Goal: Task Accomplishment & Management: Manage account settings

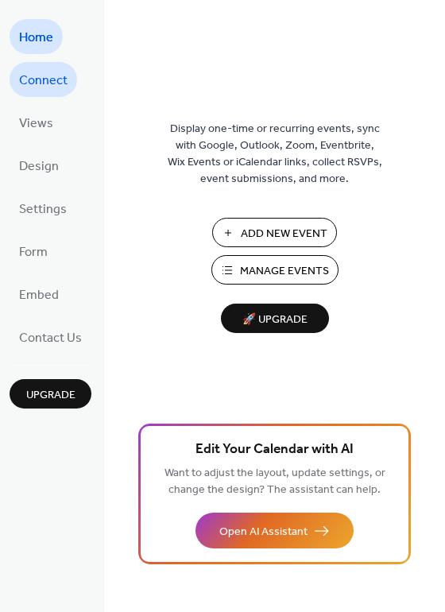
click at [65, 83] on span "Connect" at bounding box center [43, 80] width 48 height 25
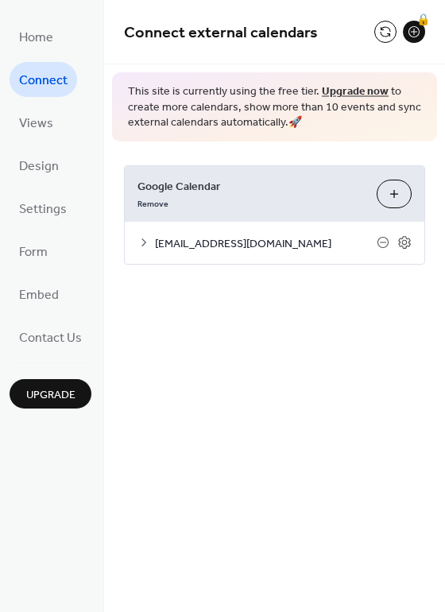
click at [331, 253] on div "[EMAIL_ADDRESS][DOMAIN_NAME]" at bounding box center [275, 243] width 300 height 42
click at [332, 252] on span "[EMAIL_ADDRESS][DOMAIN_NAME]" at bounding box center [266, 243] width 222 height 17
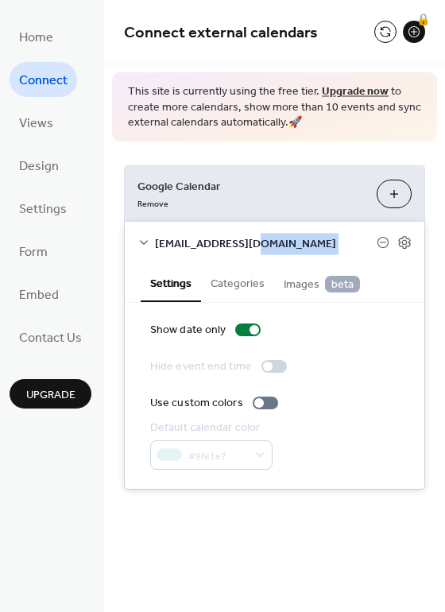
click at [332, 252] on span "[EMAIL_ADDRESS][DOMAIN_NAME]" at bounding box center [266, 243] width 222 height 17
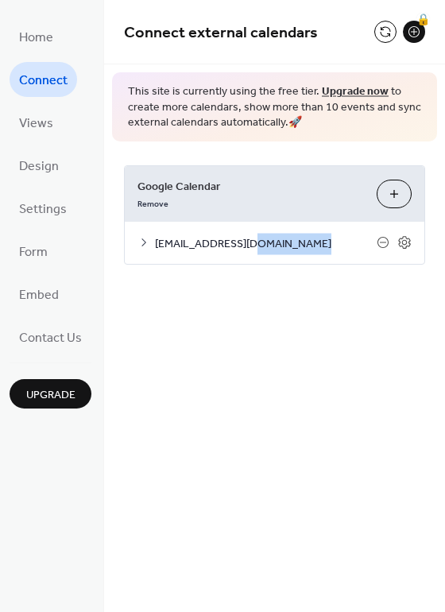
click at [332, 252] on span "[EMAIL_ADDRESS][DOMAIN_NAME]" at bounding box center [266, 243] width 222 height 17
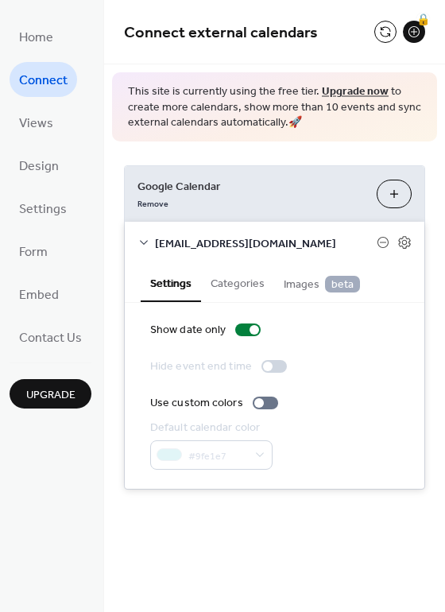
click at [319, 494] on div "Google Calendar Remove Choose Calendars efeola@sofd59.org Settings Categories I…" at bounding box center [274, 328] width 341 height 372
click at [36, 206] on span "Settings" at bounding box center [43, 209] width 48 height 25
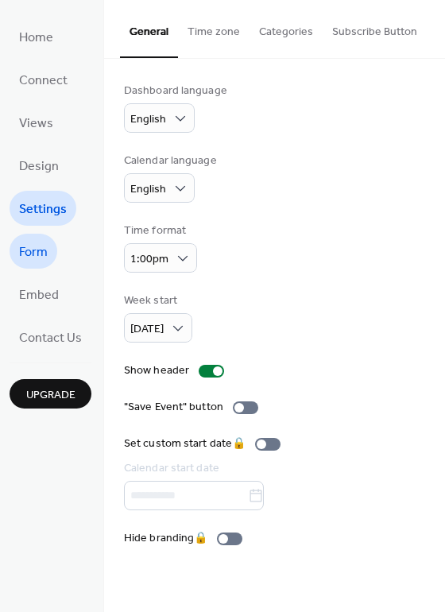
click at [34, 252] on span "Form" at bounding box center [33, 252] width 29 height 25
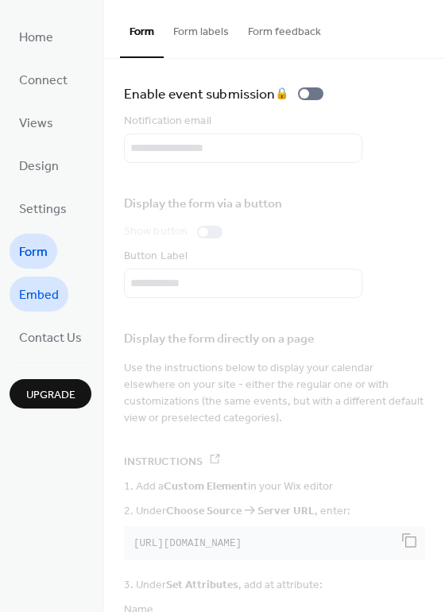
click at [40, 299] on span "Embed" at bounding box center [39, 295] width 40 height 25
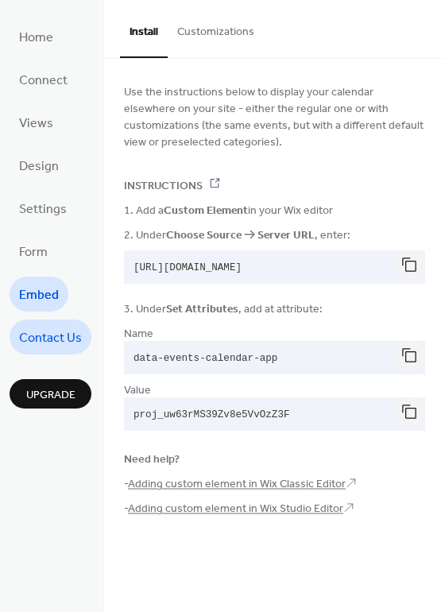
click at [52, 339] on span "Contact Us" at bounding box center [50, 338] width 63 height 25
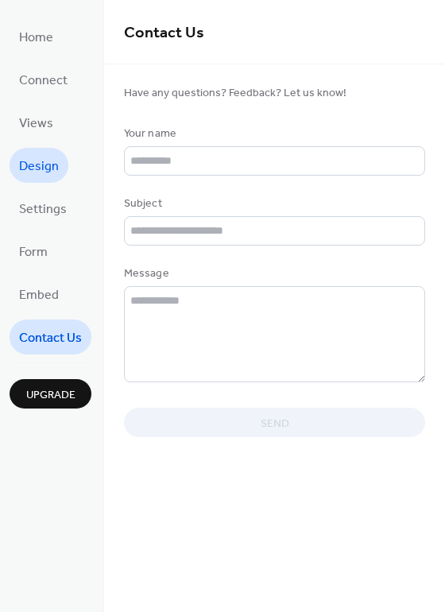
click at [48, 167] on span "Design" at bounding box center [39, 166] width 40 height 25
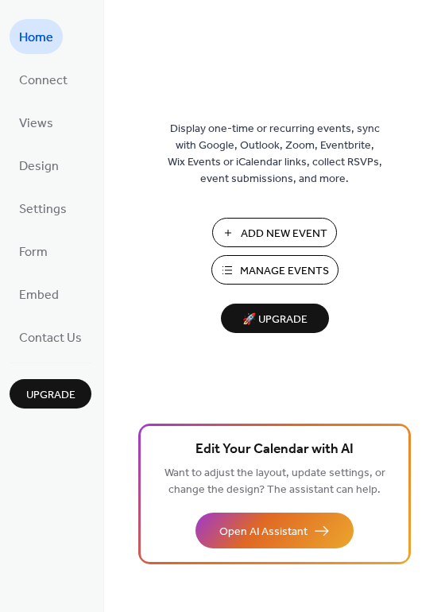
click at [304, 274] on span "Manage Events" at bounding box center [284, 271] width 89 height 17
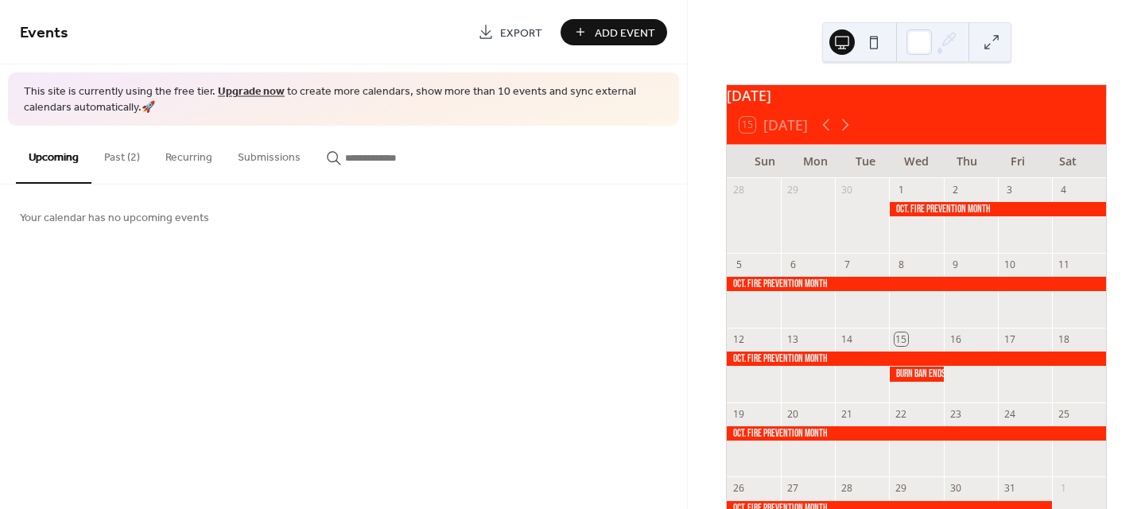
click at [955, 216] on div at bounding box center [997, 209] width 217 height 14
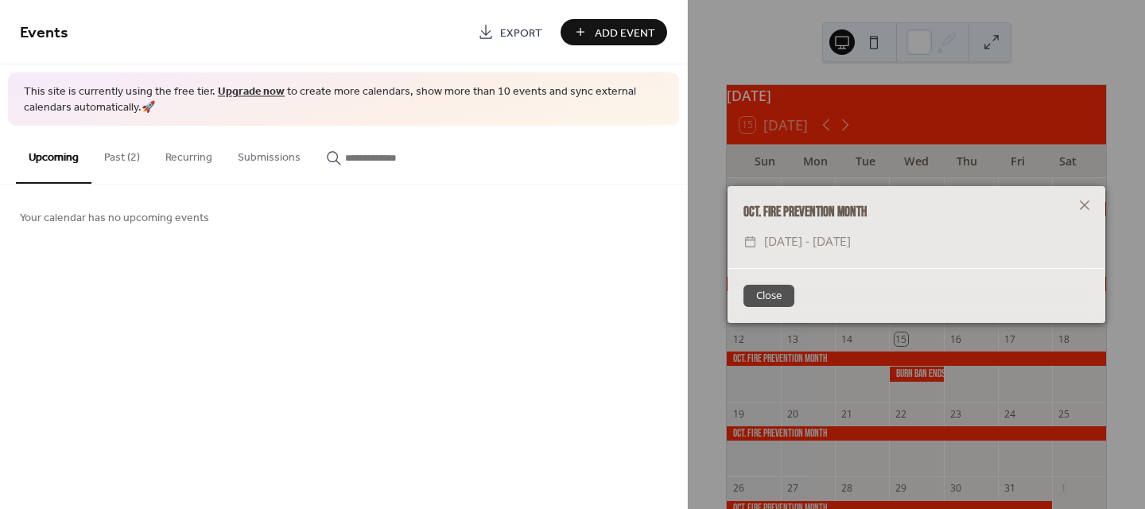
click at [789, 300] on button "Close" at bounding box center [768, 296] width 51 height 22
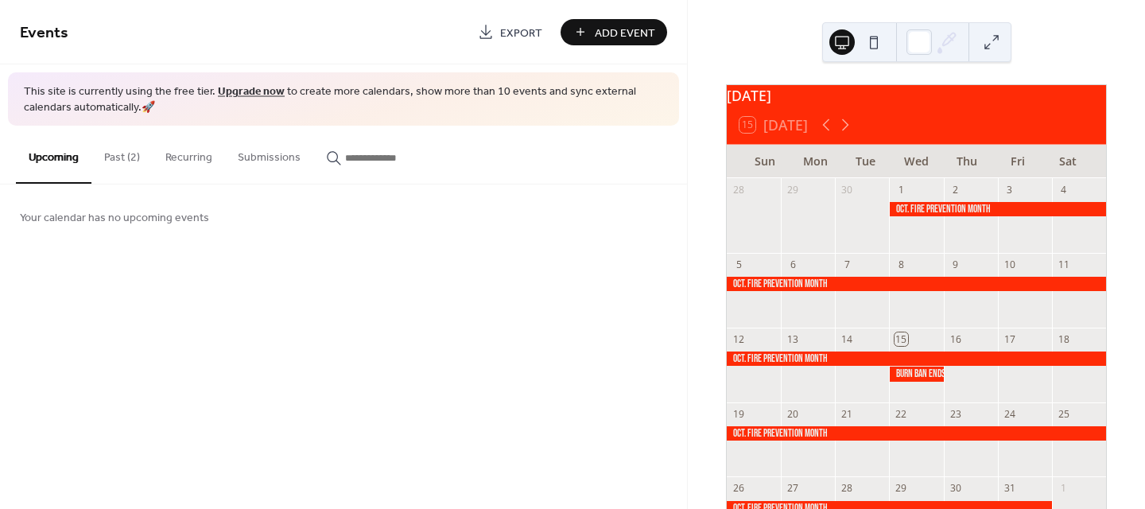
click at [520, 207] on div "Your calendar has no upcoming events" at bounding box center [343, 216] width 687 height 64
click at [995, 38] on button at bounding box center [991, 41] width 25 height 25
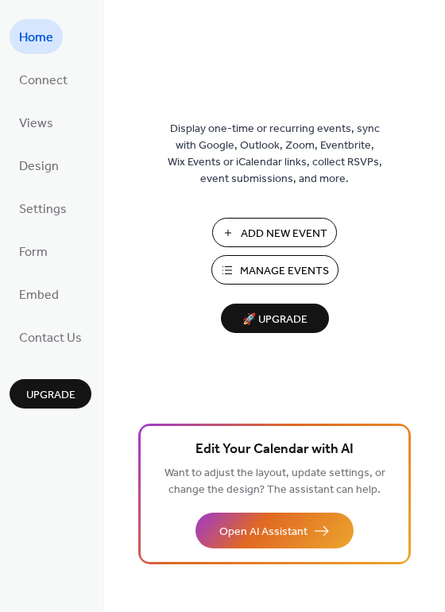
click at [300, 268] on span "Manage Events" at bounding box center [284, 271] width 89 height 17
click at [54, 83] on span "Connect" at bounding box center [43, 80] width 48 height 25
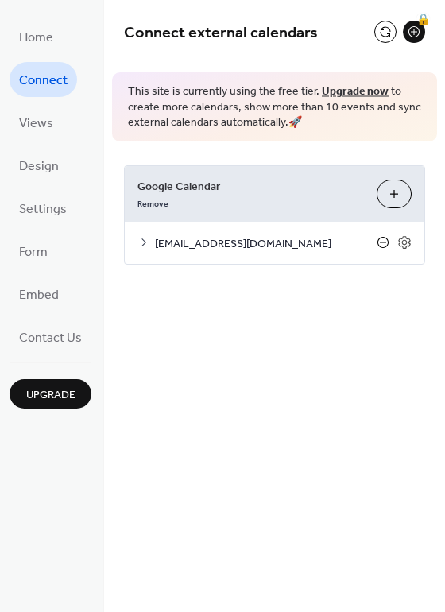
click at [384, 241] on icon at bounding box center [383, 242] width 13 height 13
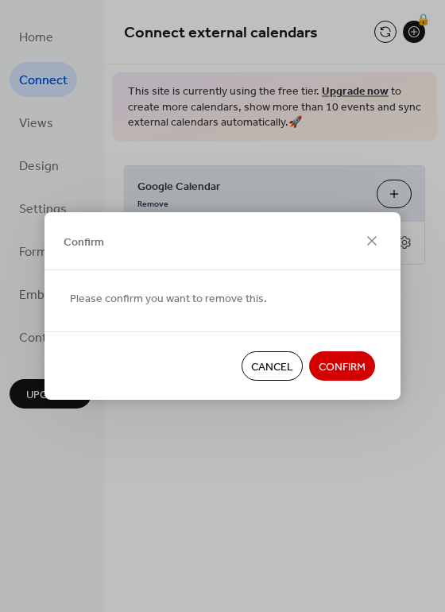
click at [286, 362] on span "Cancel" at bounding box center [272, 367] width 42 height 17
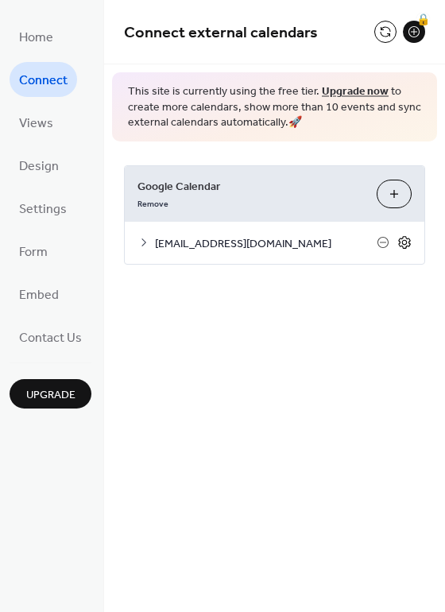
click at [405, 245] on icon at bounding box center [405, 243] width 6 height 6
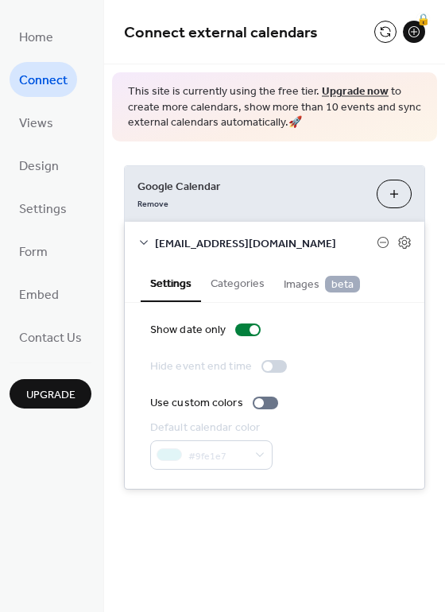
click at [249, 281] on button "Categories" at bounding box center [237, 282] width 73 height 37
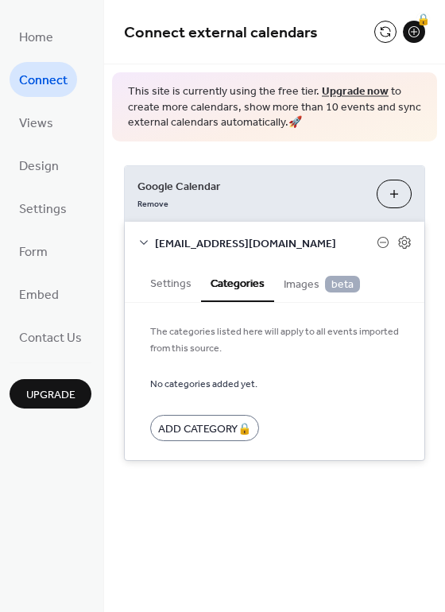
click at [301, 285] on span "Images beta" at bounding box center [322, 284] width 76 height 17
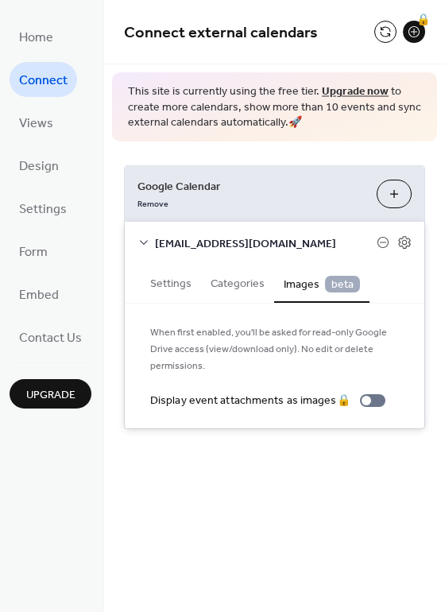
click at [142, 242] on icon at bounding box center [144, 242] width 13 height 13
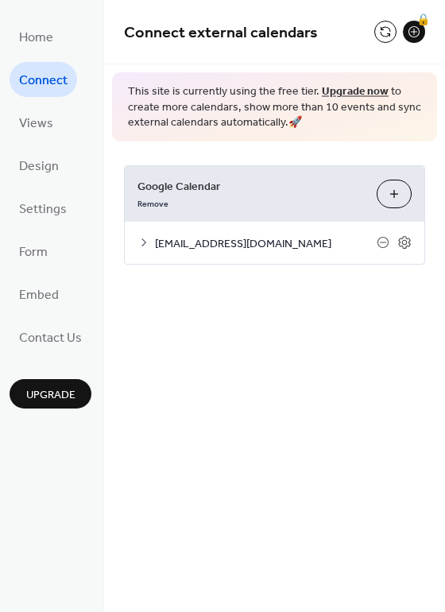
click at [140, 243] on icon at bounding box center [144, 242] width 13 height 13
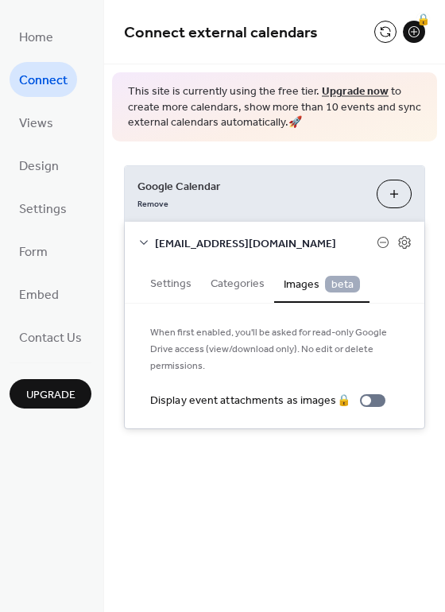
click at [140, 243] on icon at bounding box center [144, 242] width 13 height 13
click at [166, 281] on button "Settings" at bounding box center [171, 282] width 60 height 37
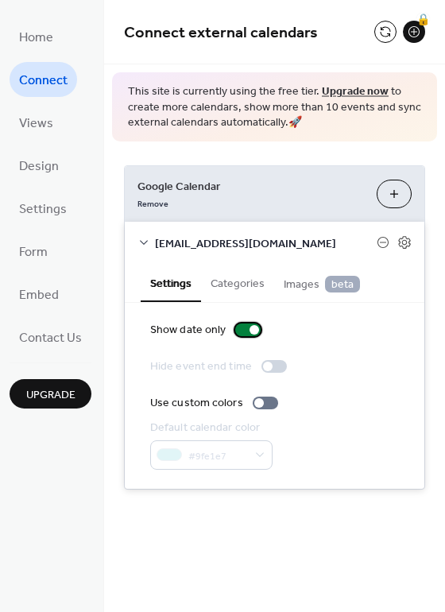
click at [250, 326] on div at bounding box center [255, 330] width 10 height 10
click at [250, 326] on div at bounding box center [247, 330] width 25 height 13
click at [240, 284] on button "Categories" at bounding box center [237, 282] width 73 height 37
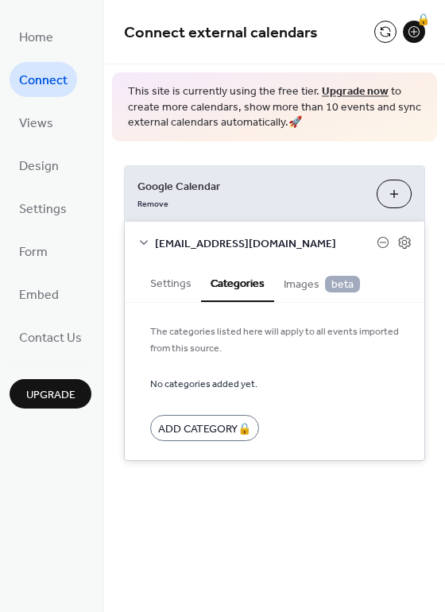
click at [169, 286] on button "Settings" at bounding box center [171, 282] width 60 height 37
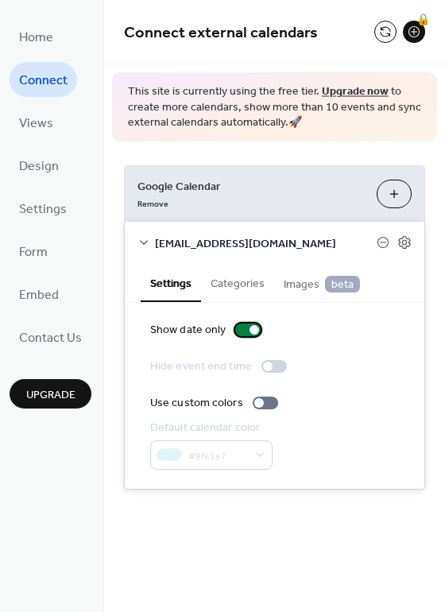
click at [237, 328] on div at bounding box center [247, 330] width 25 height 13
click at [274, 365] on div at bounding box center [274, 366] width 25 height 13
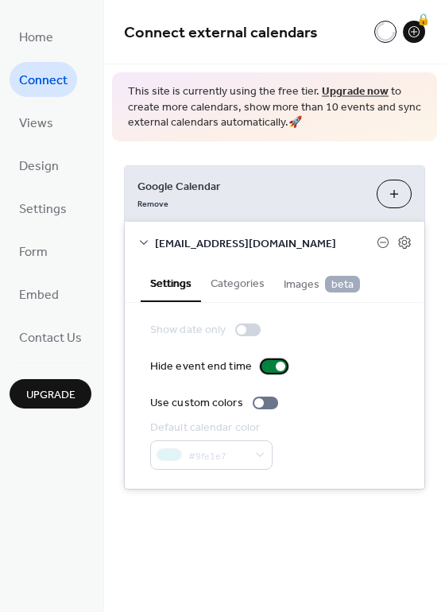
click at [266, 367] on div at bounding box center [274, 366] width 25 height 13
click at [250, 329] on div at bounding box center [247, 330] width 25 height 13
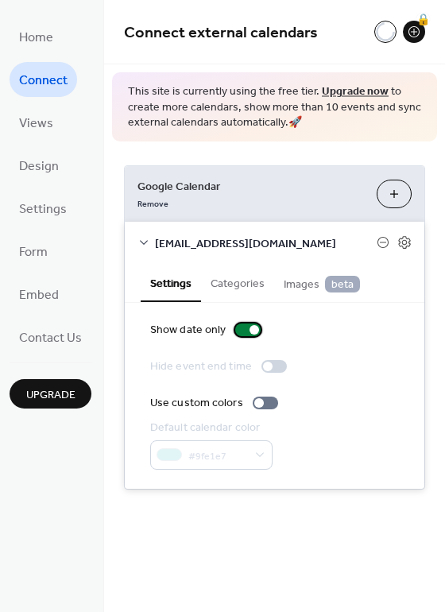
click at [250, 330] on div at bounding box center [255, 330] width 10 height 10
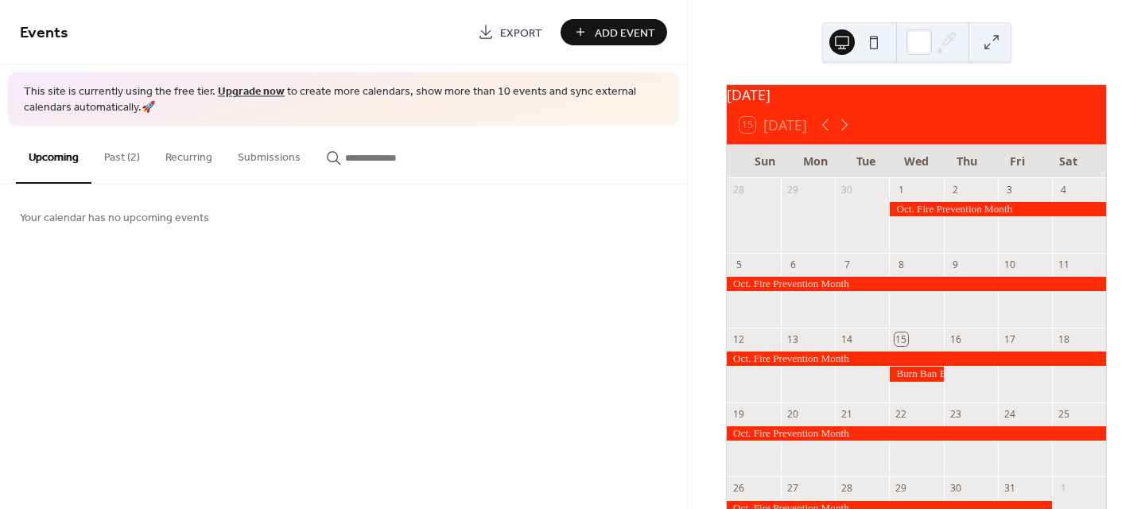
click at [1030, 216] on div at bounding box center [997, 209] width 217 height 14
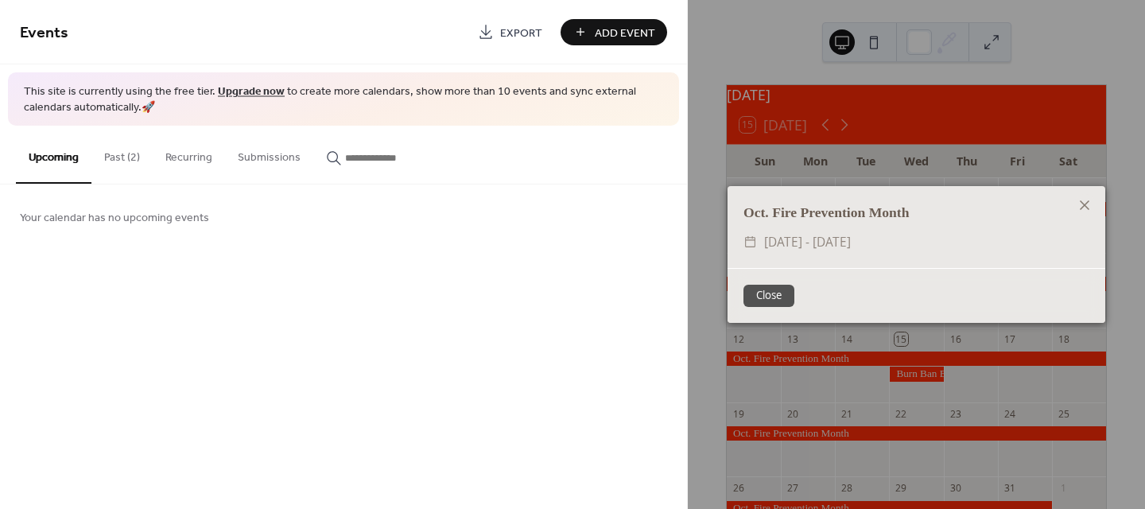
click at [845, 251] on span "Wed, Oct 1 - Fri, Oct 31, 2025" at bounding box center [807, 241] width 87 height 21
click at [845, 250] on span "Wed, Oct 1 - Fri, Oct 31, 2025" at bounding box center [807, 241] width 87 height 21
click at [846, 250] on span "Wed, Oct 1 - Fri, Oct 31, 2025" at bounding box center [807, 241] width 87 height 21
click at [1084, 204] on icon at bounding box center [1084, 205] width 19 height 19
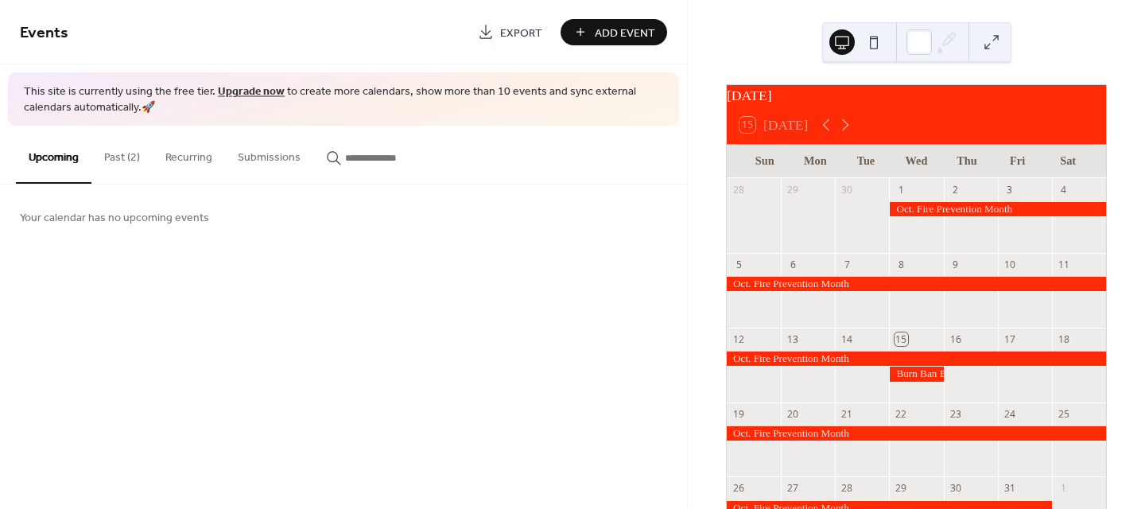
click at [126, 152] on button "Past (2)" at bounding box center [121, 154] width 61 height 56
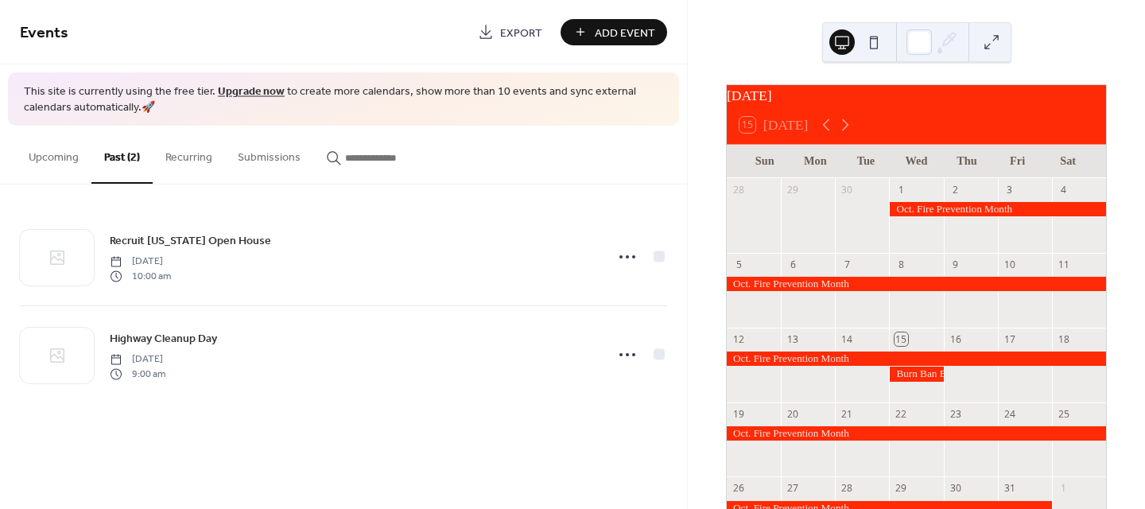
click at [189, 157] on button "Recurring" at bounding box center [189, 154] width 72 height 56
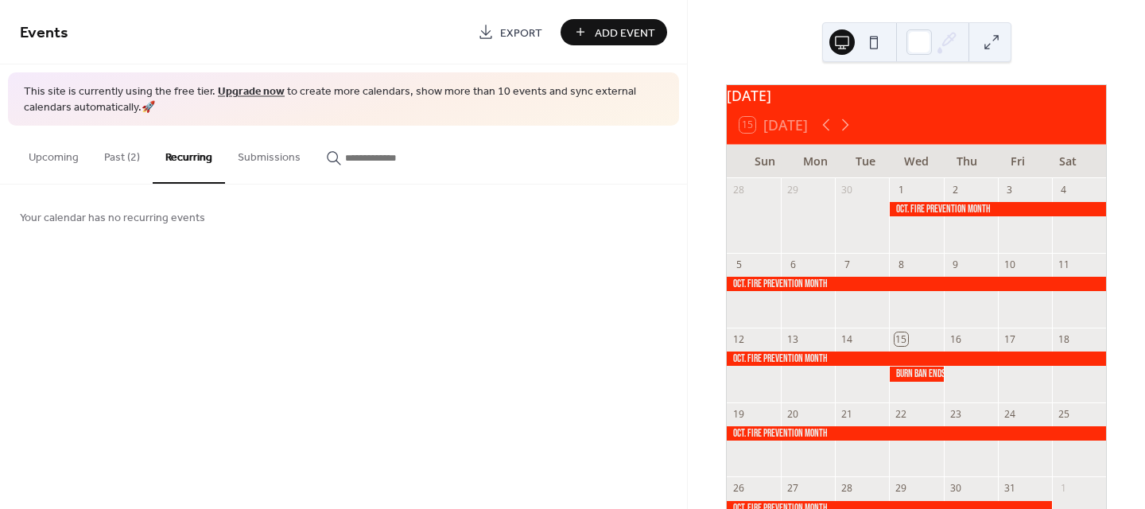
click at [248, 158] on button "Submissions" at bounding box center [269, 154] width 88 height 56
click at [381, 152] on input "button" at bounding box center [392, 157] width 95 height 17
click at [45, 158] on button "Upcoming" at bounding box center [54, 154] width 76 height 56
drag, startPoint x: 407, startPoint y: 388, endPoint x: 324, endPoint y: 316, distance: 109.9
click at [407, 388] on div "Events Export Add Event This site is currently using the free tier. Upgrade now…" at bounding box center [343, 254] width 687 height 509
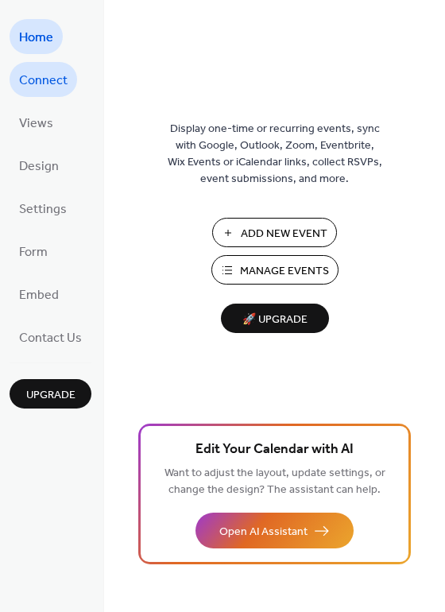
click at [48, 82] on span "Connect" at bounding box center [43, 80] width 48 height 25
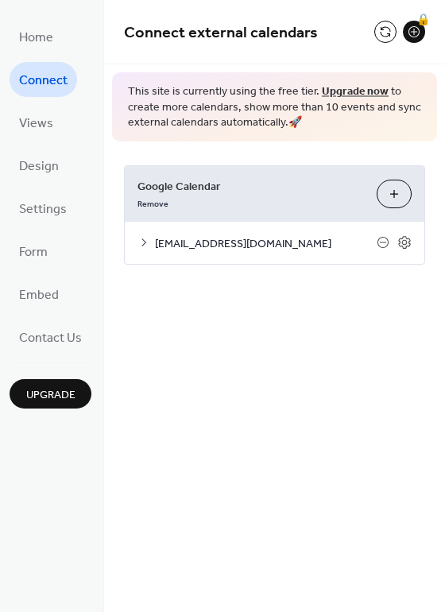
click at [281, 242] on span "[EMAIL_ADDRESS][DOMAIN_NAME]" at bounding box center [266, 243] width 222 height 17
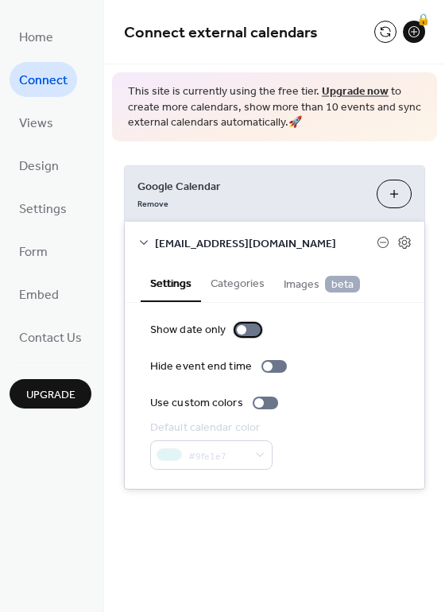
click at [250, 328] on div at bounding box center [247, 330] width 25 height 13
click at [241, 329] on div at bounding box center [247, 330] width 25 height 13
click at [276, 366] on div at bounding box center [274, 366] width 25 height 13
click at [263, 362] on div at bounding box center [274, 366] width 25 height 13
click at [228, 281] on button "Categories" at bounding box center [237, 282] width 73 height 37
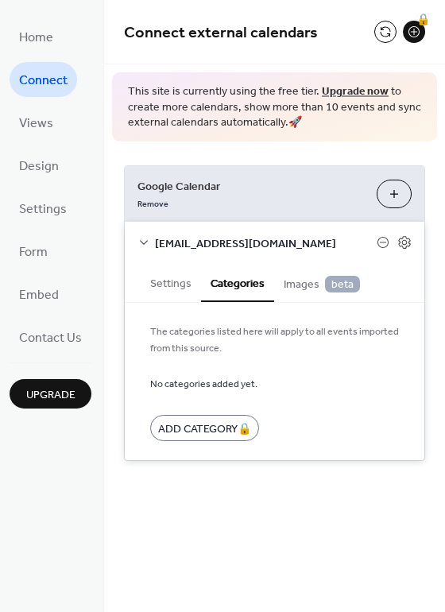
click at [295, 285] on span "Images beta" at bounding box center [322, 284] width 76 height 17
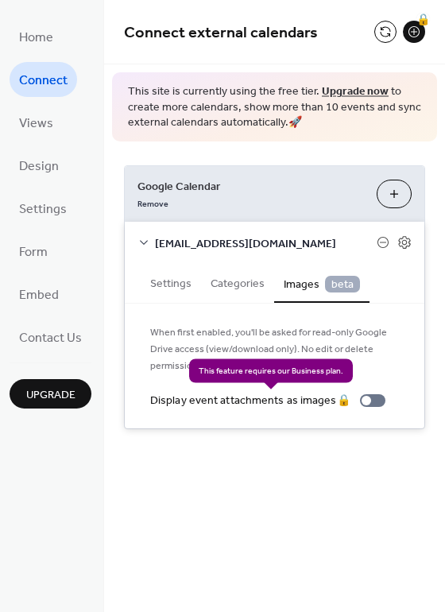
click at [381, 405] on div "Display event attachments as images 🔒" at bounding box center [271, 401] width 242 height 17
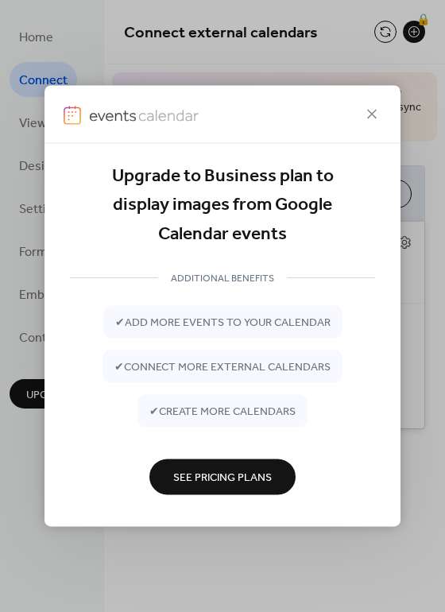
click at [423, 366] on div "Upgrade to Business plan to display images from Google Calendar events ADDITION…" at bounding box center [222, 306] width 445 height 612
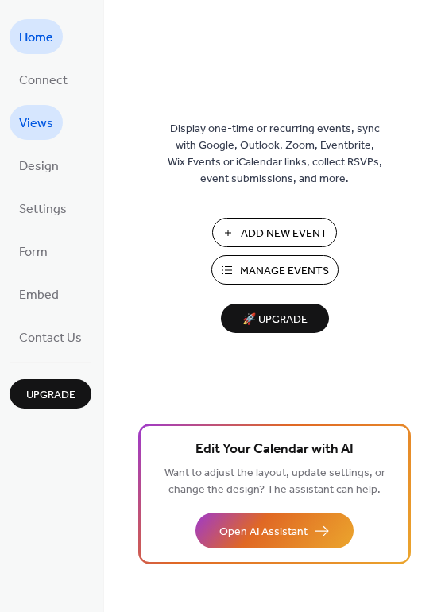
click at [39, 124] on span "Views" at bounding box center [36, 123] width 34 height 25
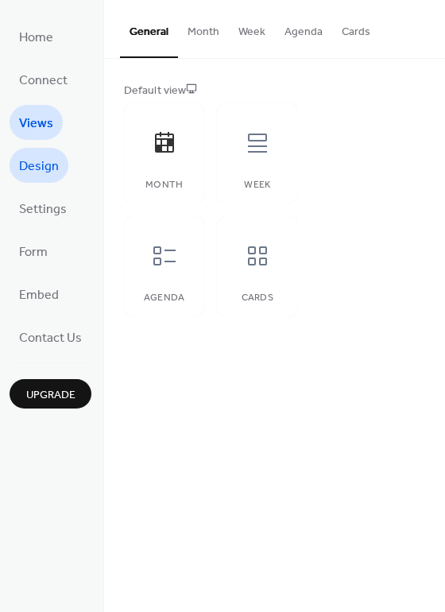
click at [48, 165] on span "Design" at bounding box center [39, 166] width 40 height 25
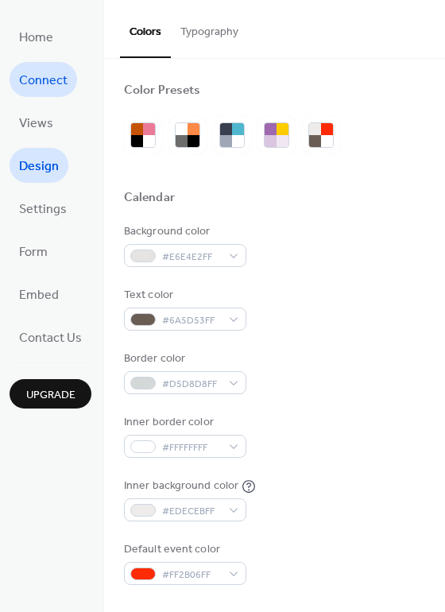
click at [37, 86] on span "Connect" at bounding box center [43, 80] width 48 height 25
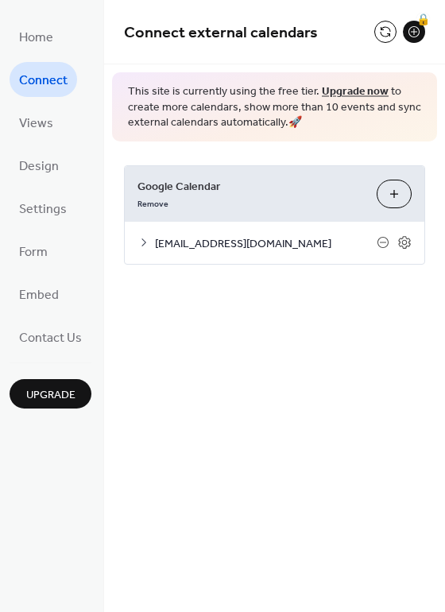
click at [250, 243] on span "[EMAIL_ADDRESS][DOMAIN_NAME]" at bounding box center [266, 243] width 222 height 17
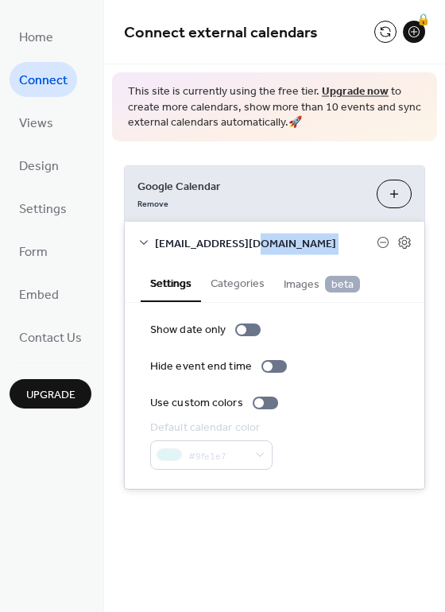
click at [250, 243] on span "[EMAIL_ADDRESS][DOMAIN_NAME]" at bounding box center [266, 243] width 222 height 17
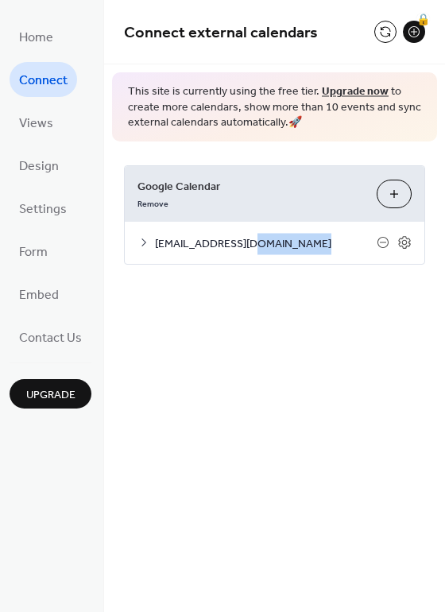
click at [255, 243] on span "[EMAIL_ADDRESS][DOMAIN_NAME]" at bounding box center [266, 243] width 222 height 17
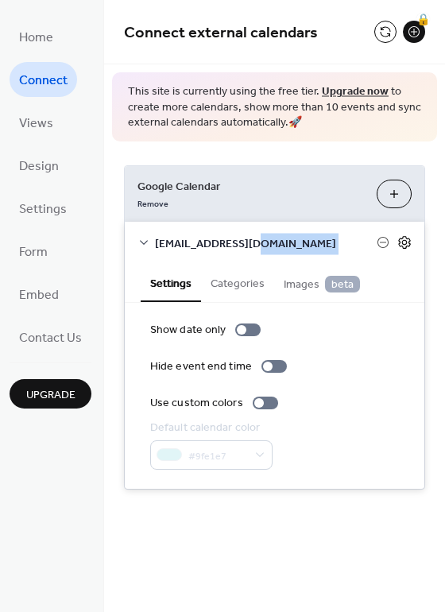
click at [406, 242] on icon at bounding box center [405, 243] width 6 height 6
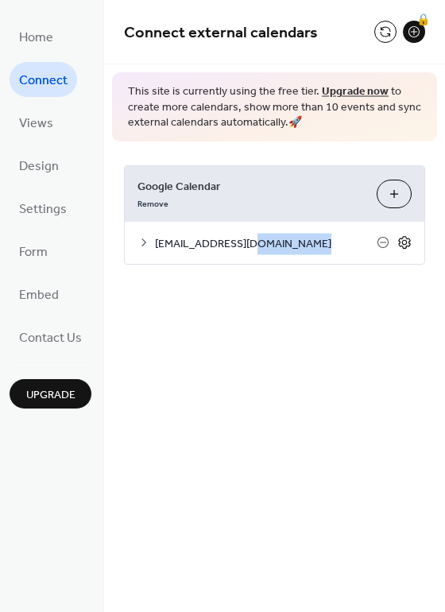
click at [406, 240] on icon at bounding box center [404, 242] width 14 height 14
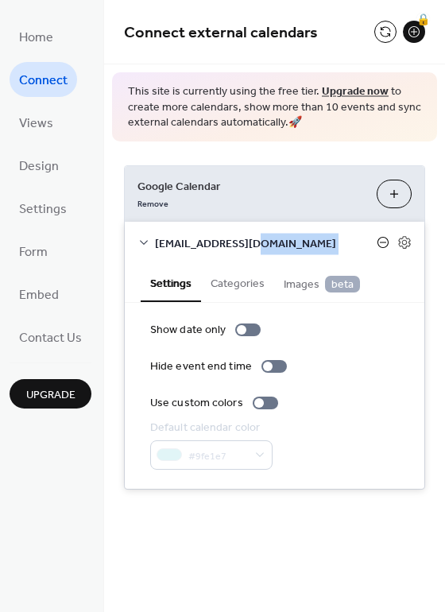
click at [382, 242] on icon at bounding box center [383, 242] width 13 height 13
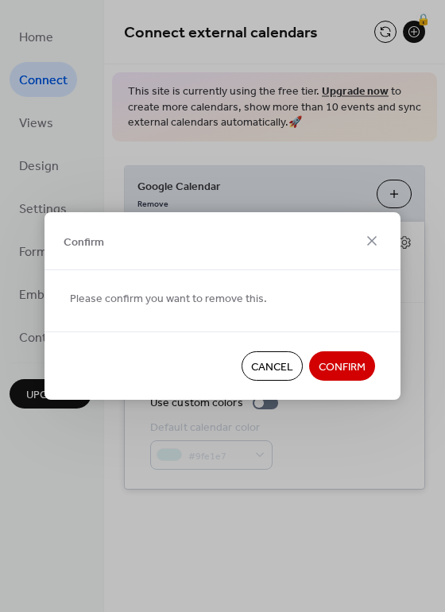
click at [336, 360] on span "Confirm" at bounding box center [342, 367] width 47 height 17
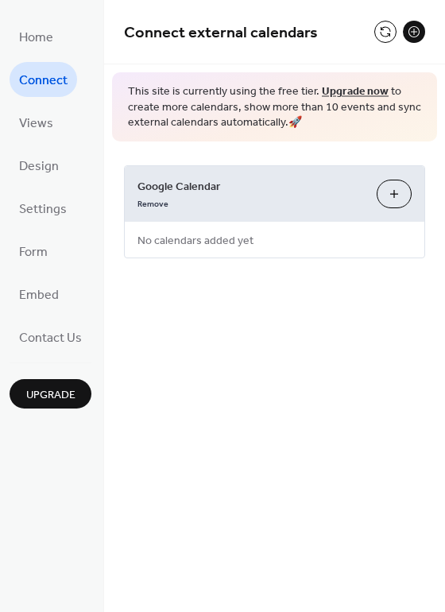
click at [210, 244] on span "No calendars added yet" at bounding box center [196, 241] width 142 height 36
click at [391, 192] on button "Choose Calendars" at bounding box center [394, 194] width 35 height 29
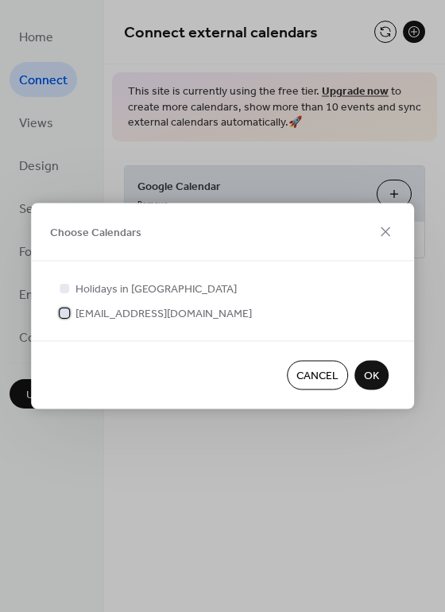
click at [64, 316] on div at bounding box center [65, 313] width 10 height 10
click at [375, 379] on span "OK" at bounding box center [371, 376] width 15 height 17
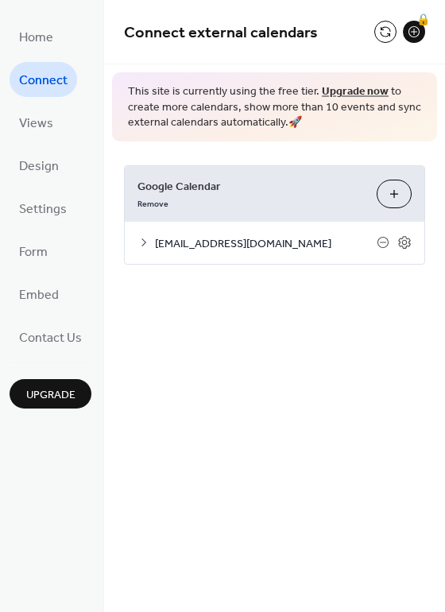
click at [225, 191] on span "Google Calendar" at bounding box center [251, 186] width 227 height 17
click at [282, 188] on span "Google Calendar" at bounding box center [251, 186] width 227 height 17
click at [251, 242] on span "[EMAIL_ADDRESS][DOMAIN_NAME]" at bounding box center [266, 243] width 222 height 17
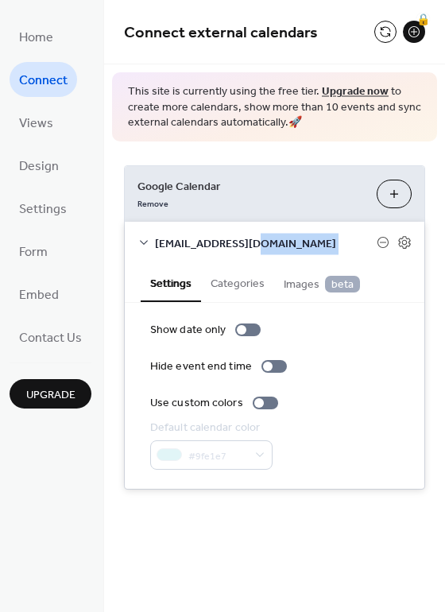
click at [251, 242] on span "[EMAIL_ADDRESS][DOMAIN_NAME]" at bounding box center [266, 243] width 222 height 17
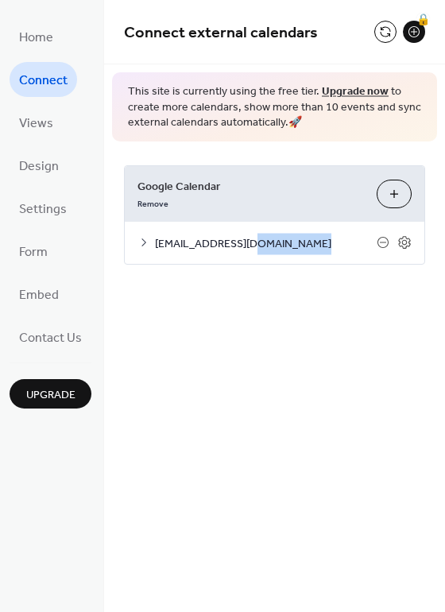
click at [249, 242] on span "[EMAIL_ADDRESS][DOMAIN_NAME]" at bounding box center [266, 243] width 222 height 17
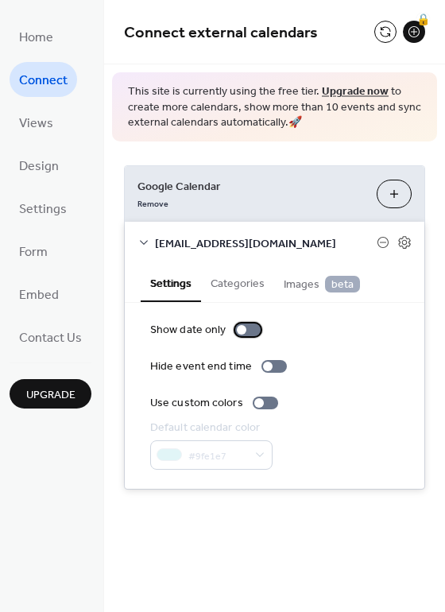
click at [252, 328] on div at bounding box center [247, 330] width 25 height 13
click at [239, 320] on div "Show date only Hide event end time Use custom colors Default calendar color #9f…" at bounding box center [275, 396] width 300 height 186
click at [242, 334] on div at bounding box center [247, 330] width 25 height 13
click at [279, 360] on label "Hide event end time" at bounding box center [221, 367] width 143 height 17
click at [262, 366] on div at bounding box center [274, 366] width 25 height 13
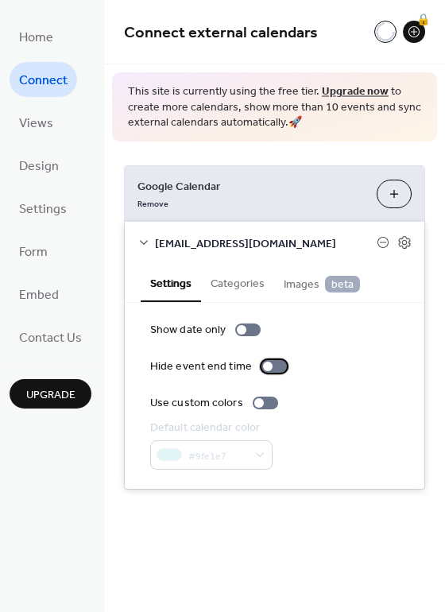
click at [269, 364] on div at bounding box center [274, 366] width 25 height 13
click at [393, 201] on button "Choose Calendars" at bounding box center [394, 194] width 35 height 29
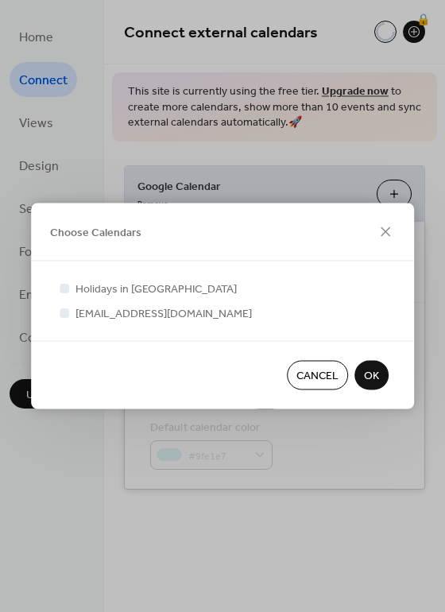
click at [114, 298] on span "Holidays in United States" at bounding box center [156, 289] width 161 height 17
click at [111, 293] on span "Holidays in United States" at bounding box center [156, 289] width 161 height 17
click at [60, 289] on div at bounding box center [64, 288] width 16 height 16
click at [73, 289] on label "Holidays in United States" at bounding box center [146, 289] width 180 height 17
click at [72, 289] on div at bounding box center [64, 288] width 16 height 16
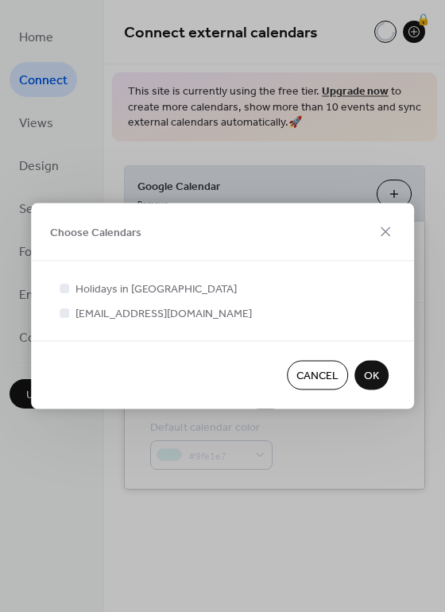
click at [368, 368] on span "OK" at bounding box center [371, 376] width 15 height 17
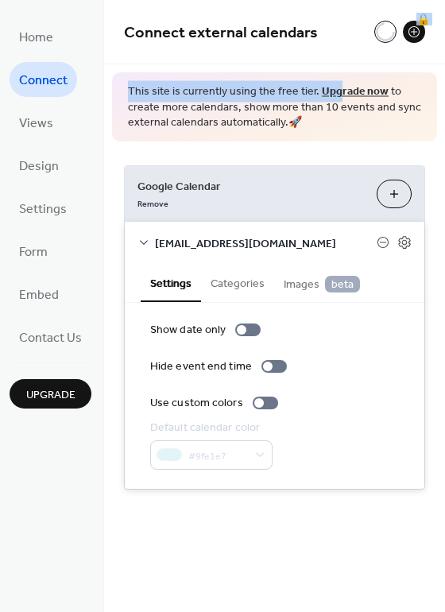
drag, startPoint x: 331, startPoint y: 37, endPoint x: 335, endPoint y: 74, distance: 37.5
click at [335, 74] on div "Connect external calendars 🔒 This site is currently using the free tier. Upgrad…" at bounding box center [274, 268] width 341 height 537
click at [413, 30] on div "🔒" at bounding box center [414, 32] width 22 height 22
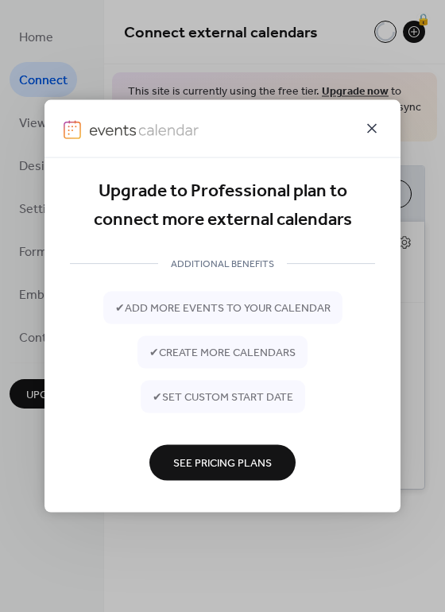
click at [374, 126] on icon at bounding box center [371, 128] width 19 height 19
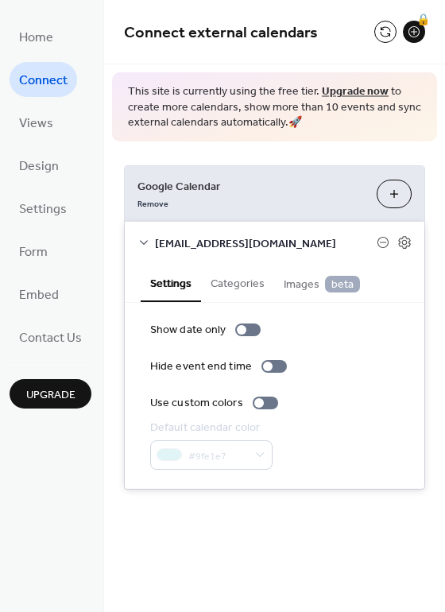
click at [267, 247] on span "[EMAIL_ADDRESS][DOMAIN_NAME]" at bounding box center [266, 243] width 222 height 17
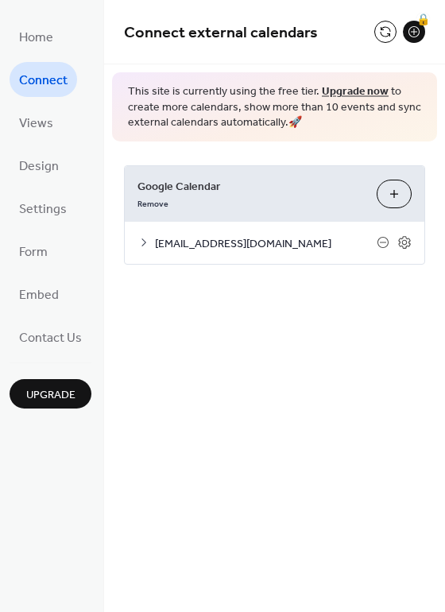
click at [287, 244] on span "[EMAIL_ADDRESS][DOMAIN_NAME]" at bounding box center [266, 243] width 222 height 17
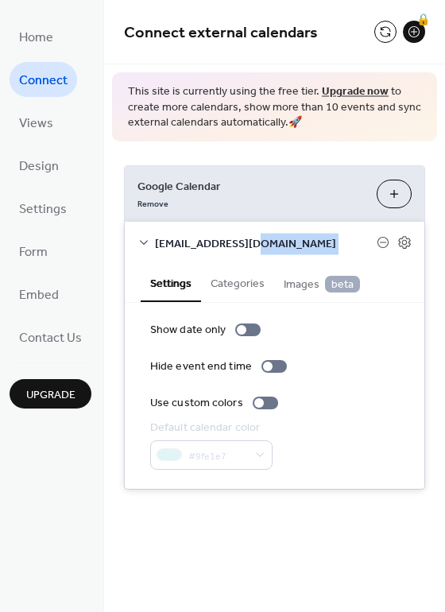
click at [287, 244] on span "[EMAIL_ADDRESS][DOMAIN_NAME]" at bounding box center [266, 243] width 222 height 17
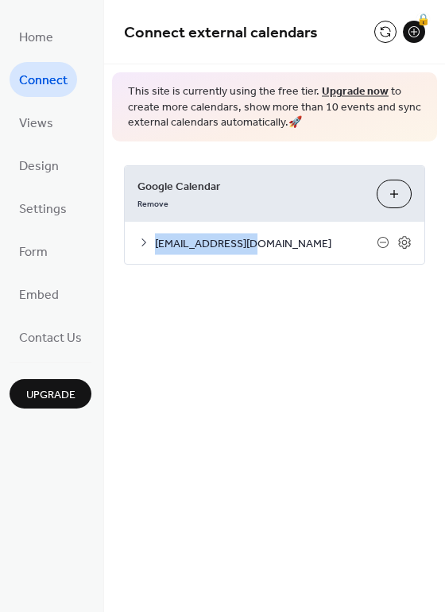
click at [287, 244] on span "[EMAIL_ADDRESS][DOMAIN_NAME]" at bounding box center [266, 243] width 222 height 17
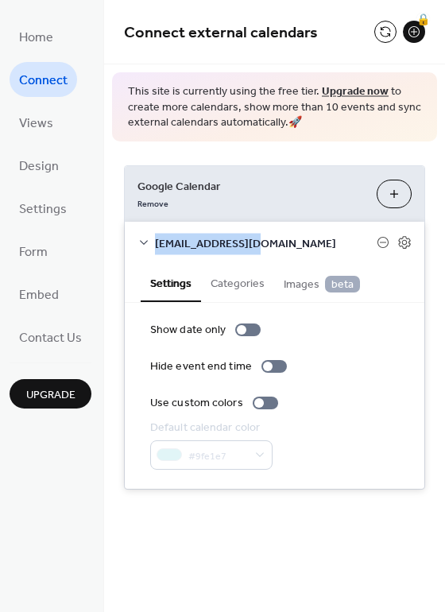
click at [243, 286] on button "Categories" at bounding box center [237, 282] width 73 height 37
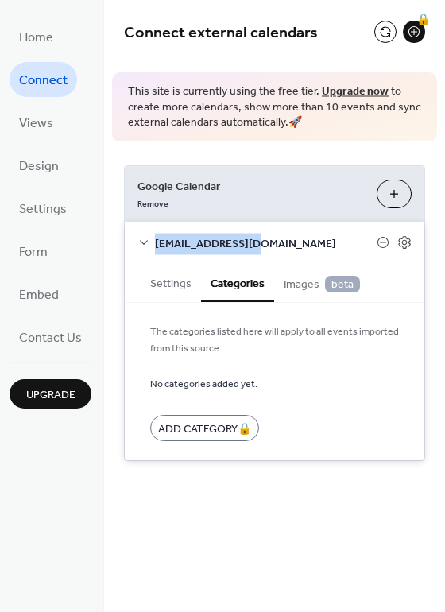
click at [308, 284] on span "Images beta" at bounding box center [322, 284] width 76 height 17
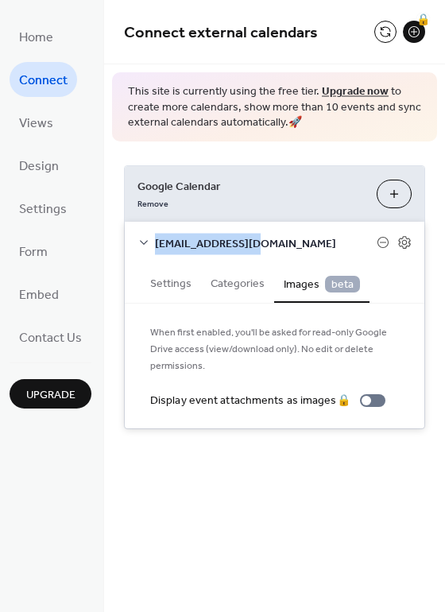
click at [258, 283] on button "Categories" at bounding box center [237, 282] width 73 height 37
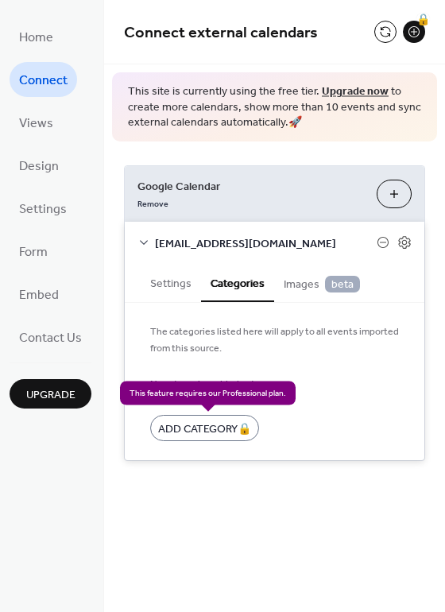
click at [210, 435] on div "Add Category 🔒" at bounding box center [204, 428] width 109 height 26
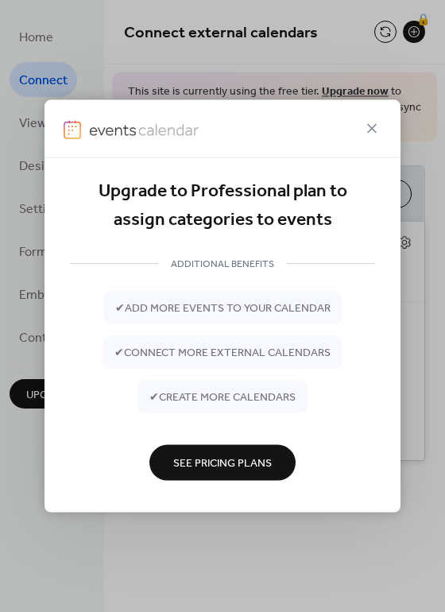
click at [311, 411] on div "✔ add more events to your calendar ✔ connect more external calendars ✔ create m…" at bounding box center [222, 352] width 305 height 122
click at [275, 464] on button "See Pricing Plans" at bounding box center [222, 462] width 146 height 36
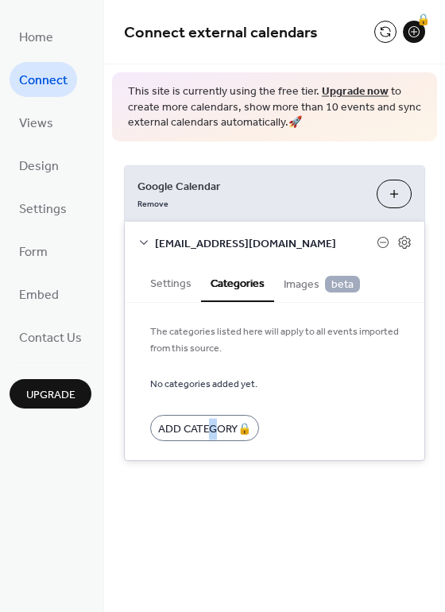
click at [215, 494] on div "Connect external calendars 🔒 This site is currently using the free tier. Upgrad…" at bounding box center [274, 254] width 341 height 509
click at [68, 335] on span "Contact Us" at bounding box center [50, 338] width 63 height 25
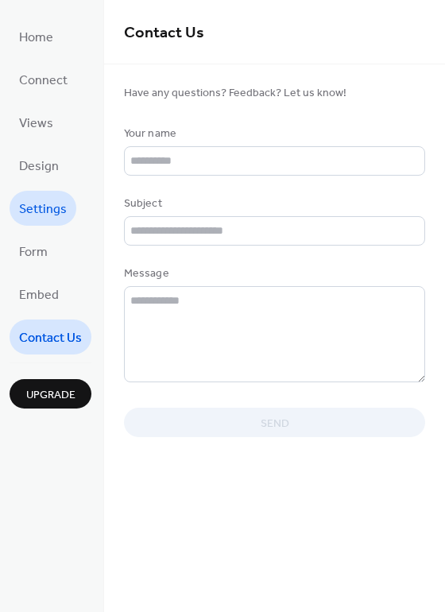
click at [53, 207] on span "Settings" at bounding box center [43, 209] width 48 height 25
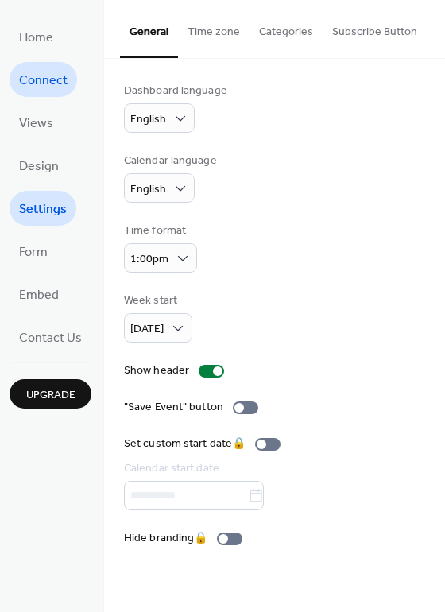
click at [43, 88] on span "Connect" at bounding box center [43, 80] width 48 height 25
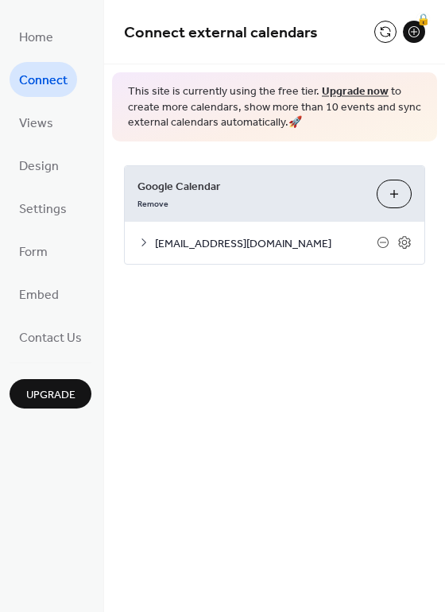
click at [217, 244] on span "[EMAIL_ADDRESS][DOMAIN_NAME]" at bounding box center [266, 243] width 222 height 17
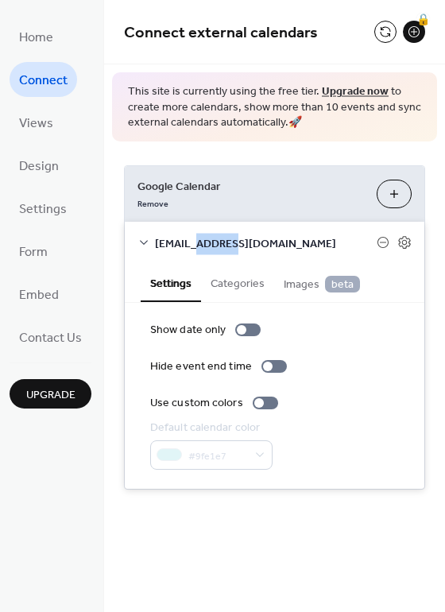
click at [217, 244] on span "[EMAIL_ADDRESS][DOMAIN_NAME]" at bounding box center [266, 243] width 222 height 17
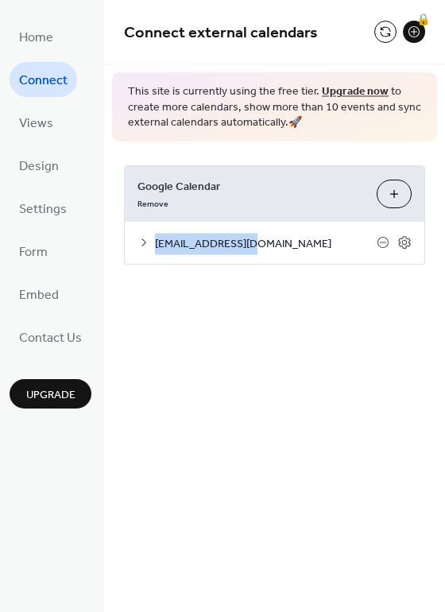
click at [217, 244] on span "[EMAIL_ADDRESS][DOMAIN_NAME]" at bounding box center [266, 243] width 222 height 17
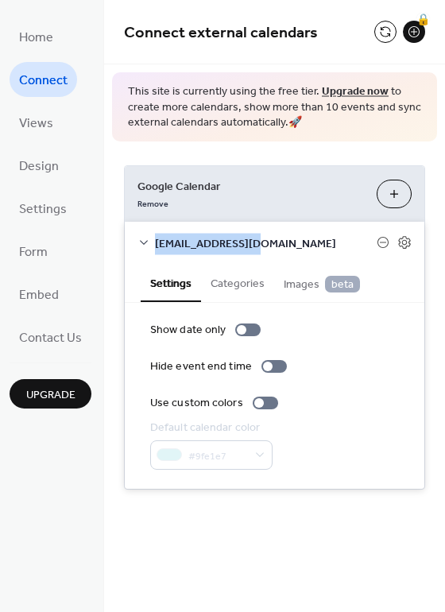
click at [237, 280] on button "Categories" at bounding box center [237, 282] width 73 height 37
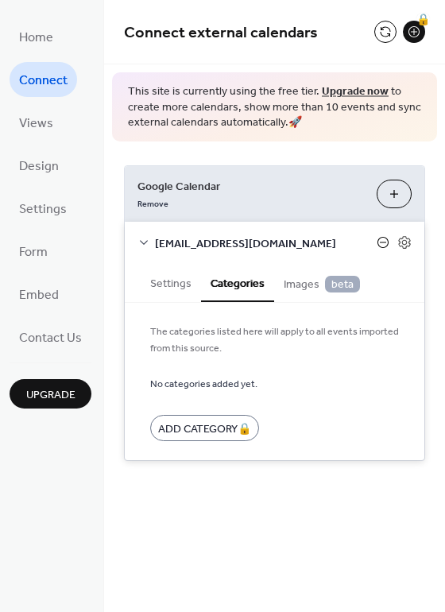
click at [383, 244] on icon at bounding box center [383, 242] width 13 height 13
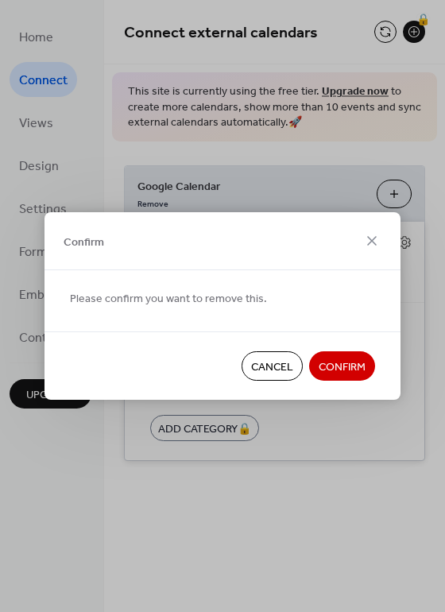
click at [276, 361] on span "Cancel" at bounding box center [272, 367] width 42 height 17
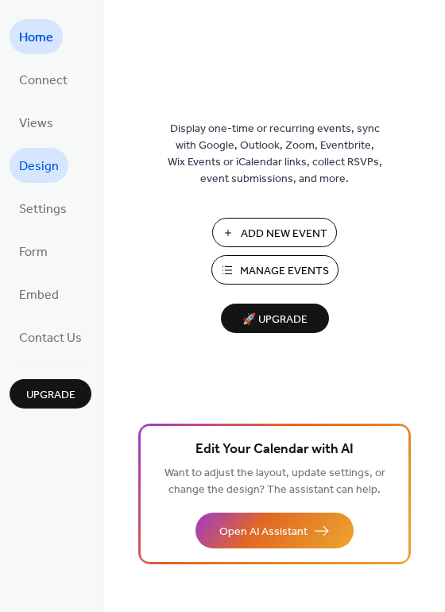
click at [31, 163] on span "Design" at bounding box center [39, 166] width 40 height 25
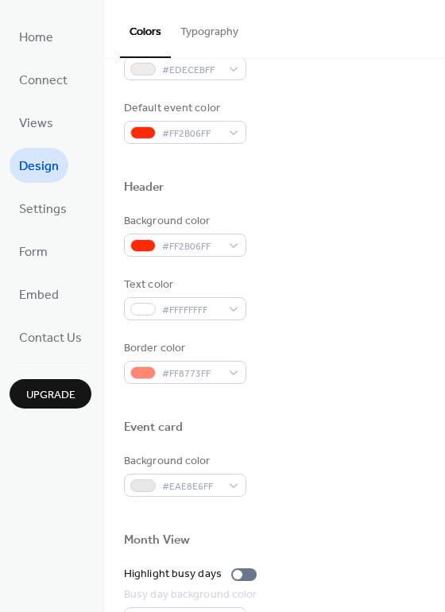
scroll to position [376, 0]
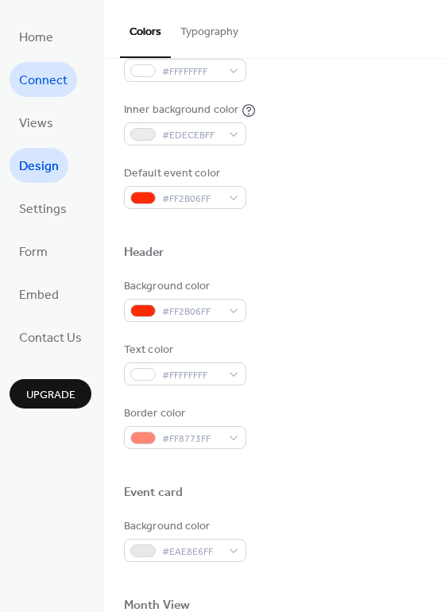
click at [41, 87] on span "Connect" at bounding box center [43, 80] width 48 height 25
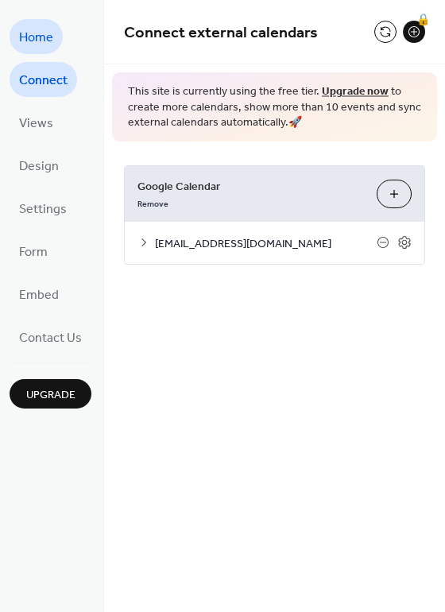
click at [35, 37] on span "Home" at bounding box center [36, 37] width 34 height 25
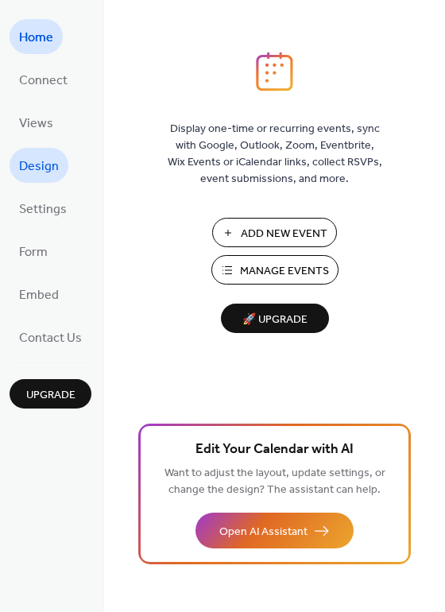
click at [45, 169] on span "Design" at bounding box center [39, 166] width 40 height 25
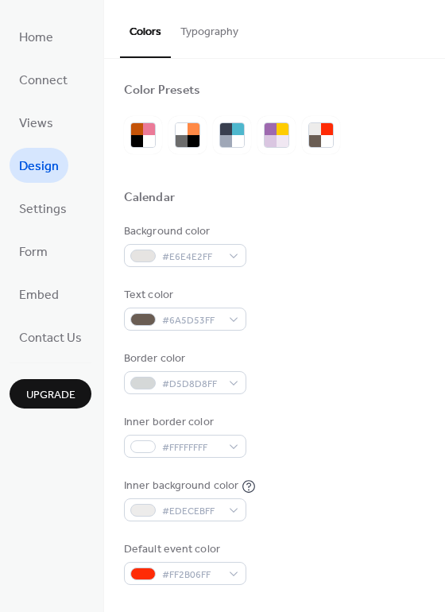
click at [153, 231] on div "Background color" at bounding box center [183, 231] width 119 height 17
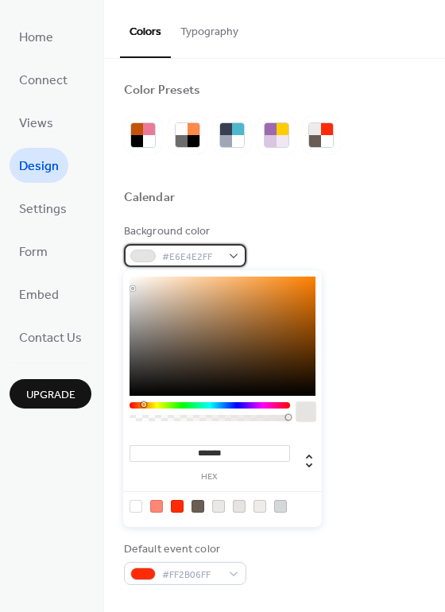
click at [231, 255] on div "#E6E4E2FF" at bounding box center [185, 255] width 122 height 23
click at [232, 253] on div "#E6E4E2FF" at bounding box center [185, 255] width 122 height 23
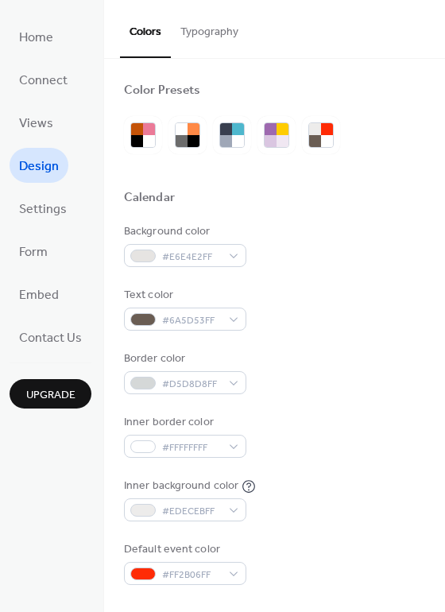
click at [316, 231] on div "Background color #E6E4E2FF" at bounding box center [274, 245] width 301 height 44
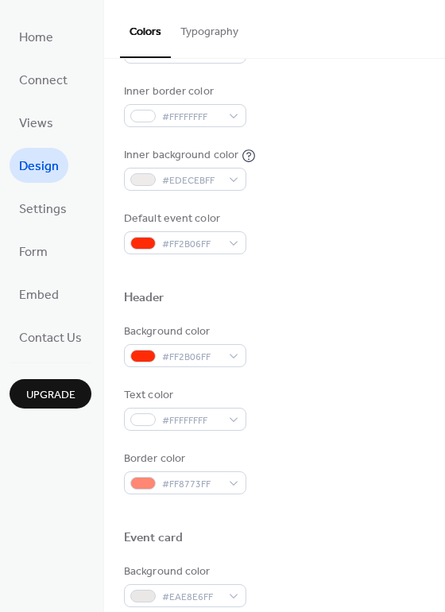
scroll to position [457, 0]
